Goal: Ask a question: Seek information or help from site administrators or community

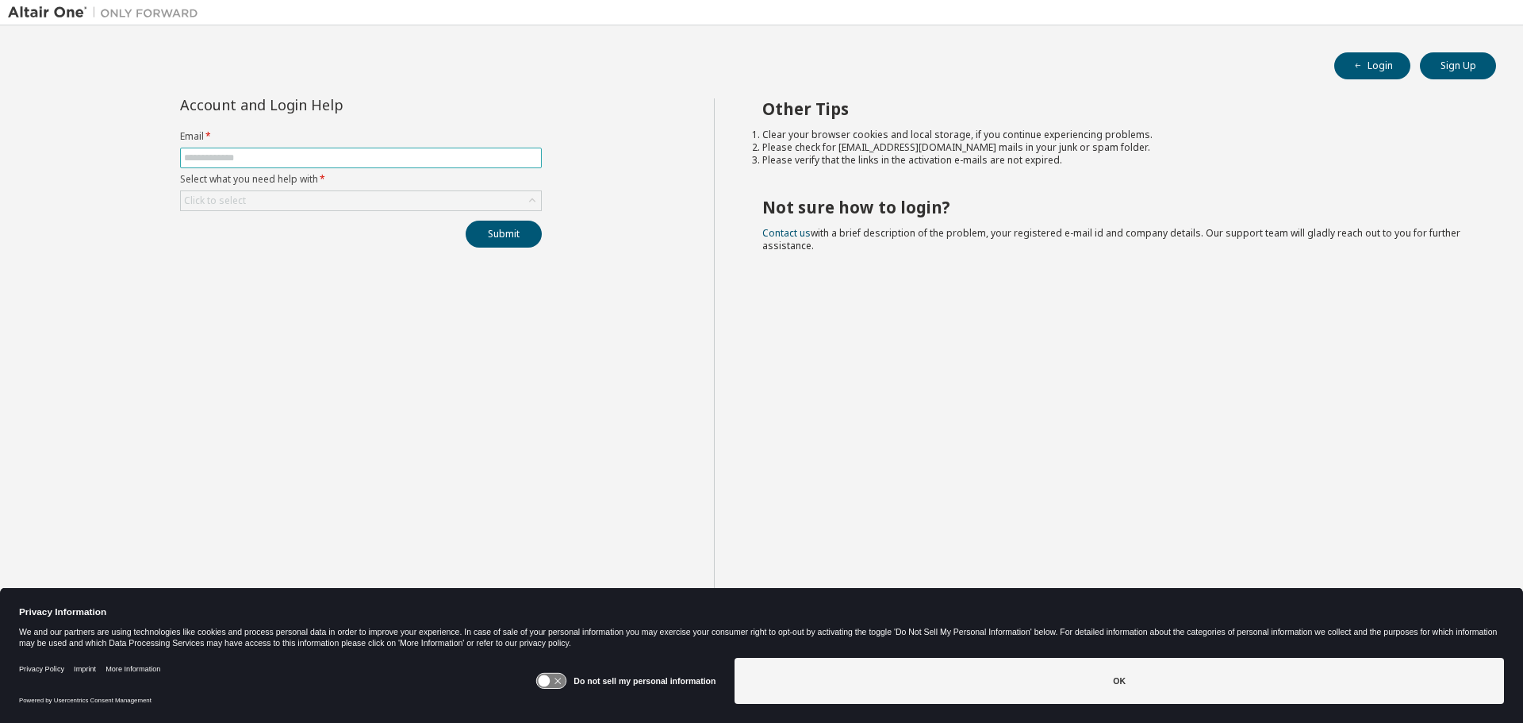
click at [405, 158] on input "text" at bounding box center [361, 157] width 354 height 13
type input "**********"
click at [501, 198] on div "Click to select" at bounding box center [361, 200] width 360 height 19
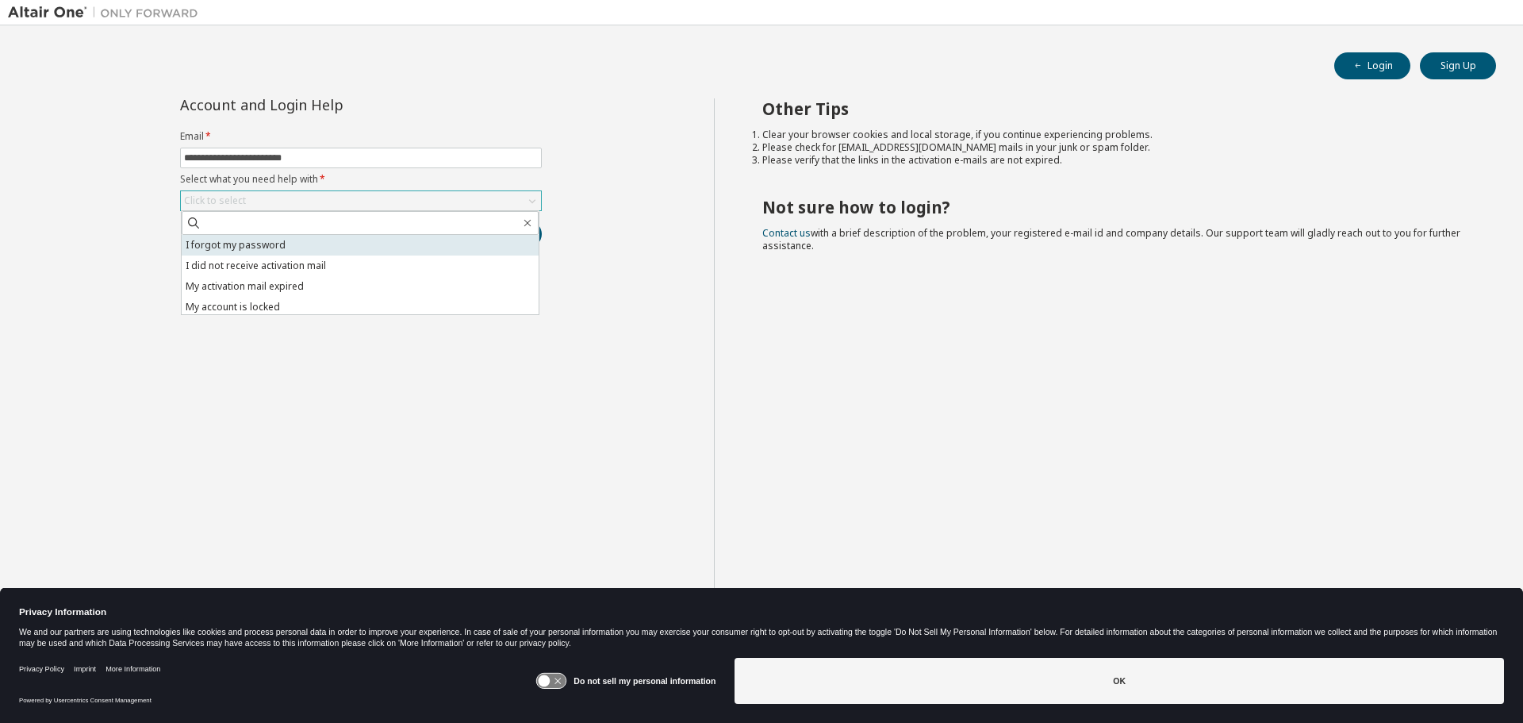
click at [431, 248] on li "I forgot my password" at bounding box center [360, 245] width 357 height 21
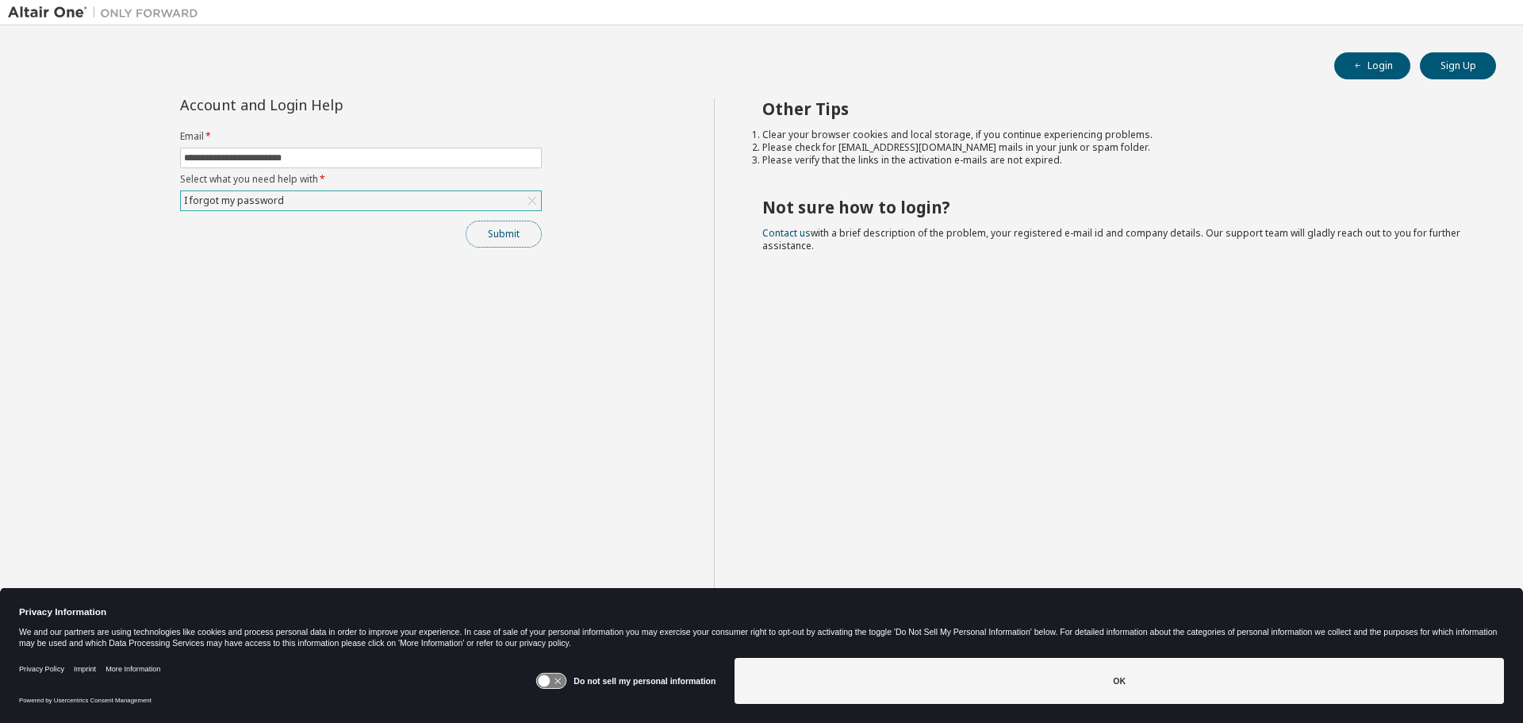
click at [508, 231] on button "Submit" at bounding box center [504, 234] width 76 height 27
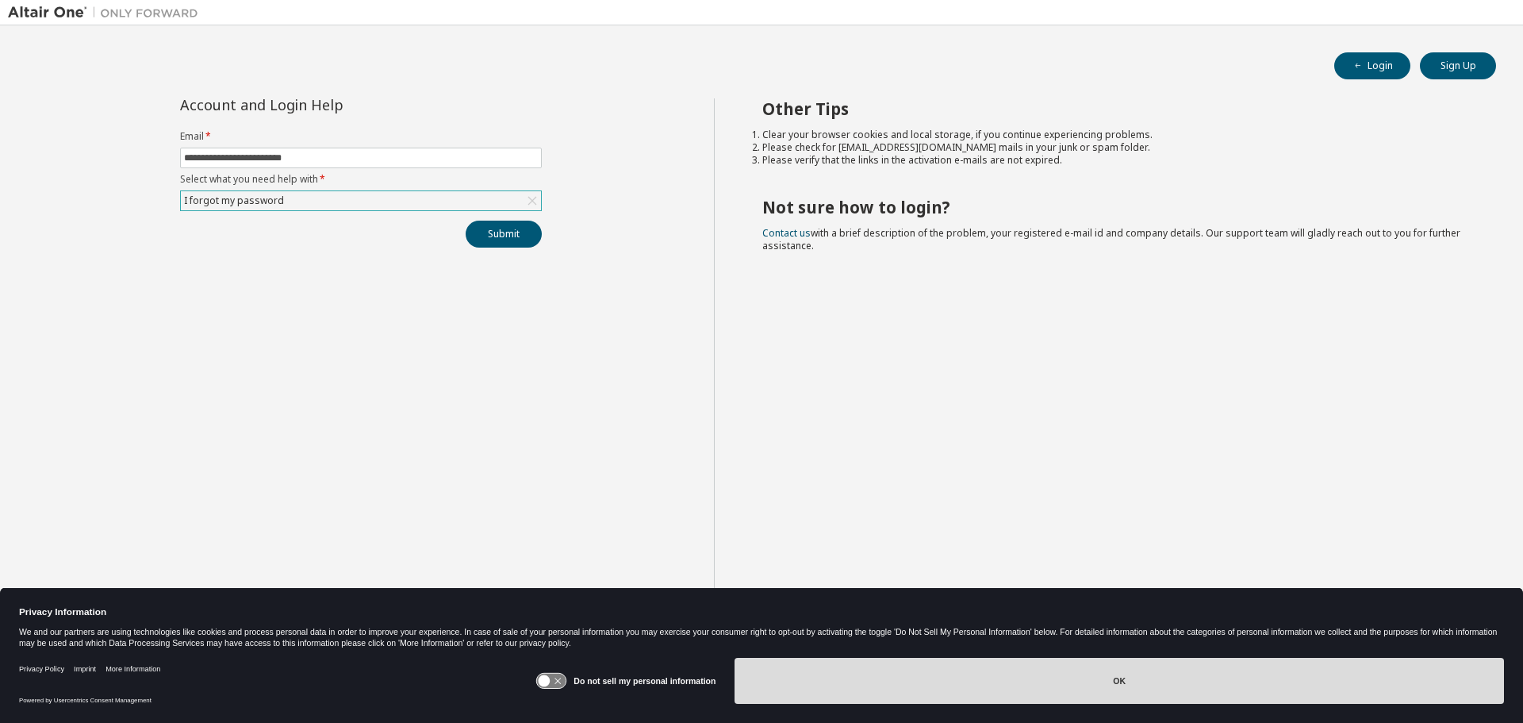
click at [1125, 674] on button "OK" at bounding box center [1118, 681] width 769 height 46
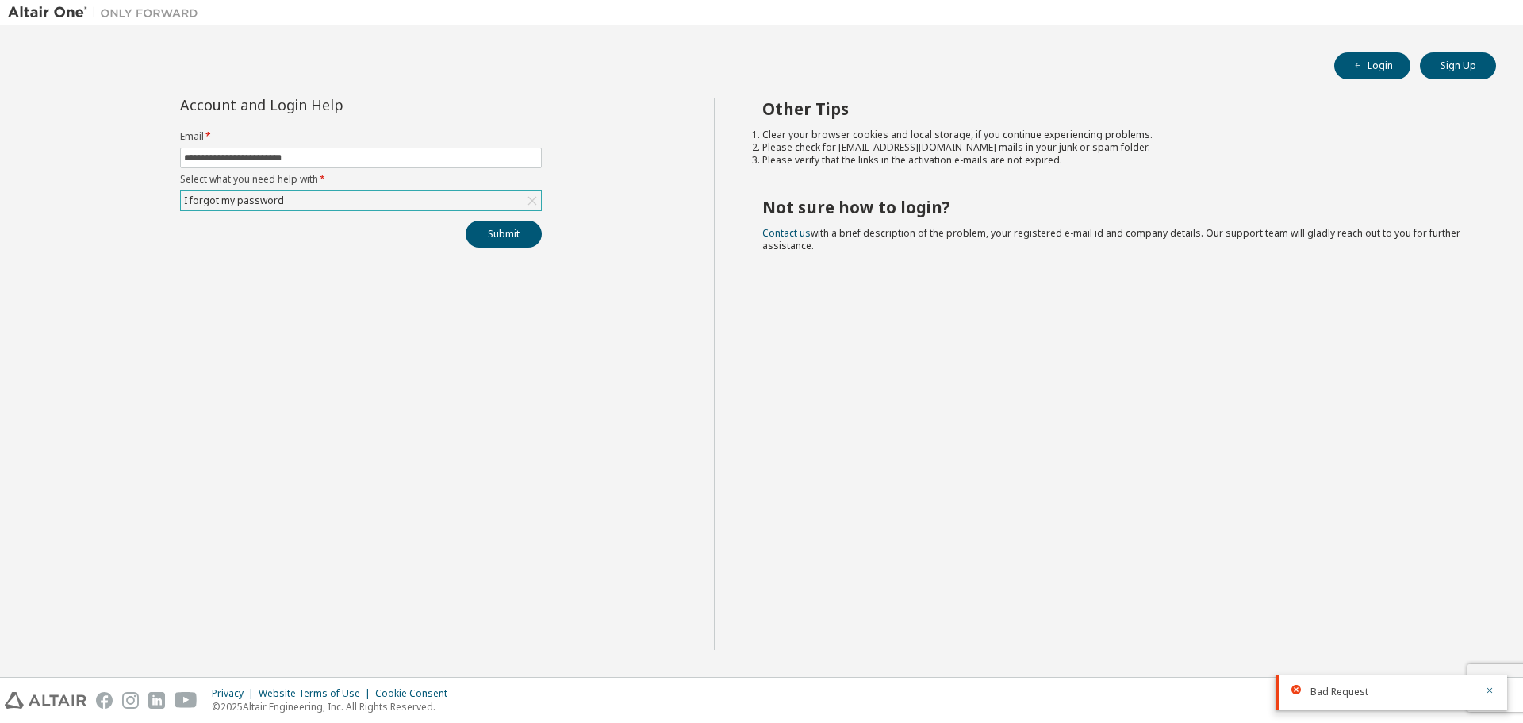
click at [1483, 683] on div "Bad Request" at bounding box center [1391, 692] width 232 height 35
click at [1487, 692] on icon "button" at bounding box center [1490, 690] width 10 height 10
